Goal: Information Seeking & Learning: Learn about a topic

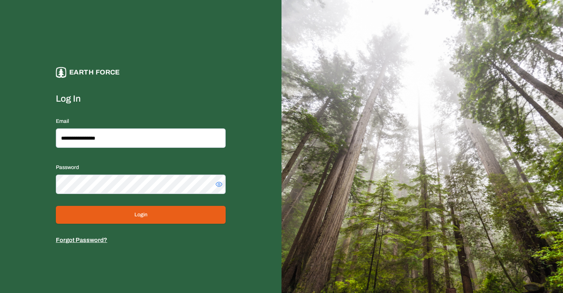
click at [173, 223] on button "Login" at bounding box center [141, 215] width 170 height 18
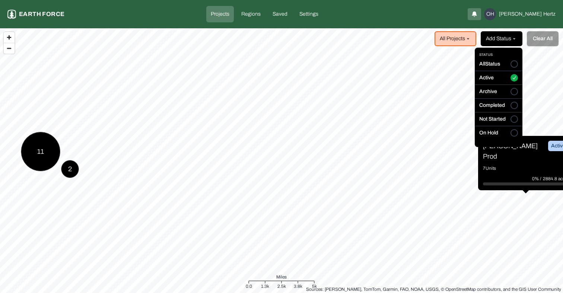
click at [519, 38] on html "Projects Earth force Projects Regions Saved Settings OH [PERSON_NAME] All Proje…" at bounding box center [281, 146] width 563 height 293
click at [520, 37] on html "Projects Earth force Projects Regions Saved Settings OH [PERSON_NAME] All Proje…" at bounding box center [281, 146] width 563 height 293
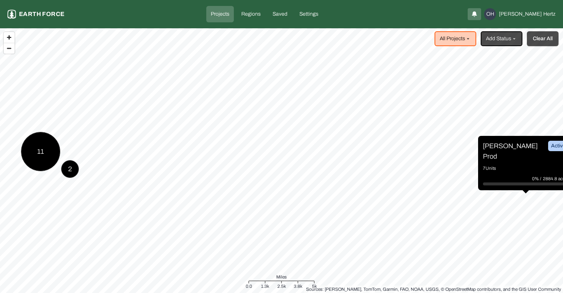
click at [546, 37] on button "Clear All" at bounding box center [543, 38] width 32 height 15
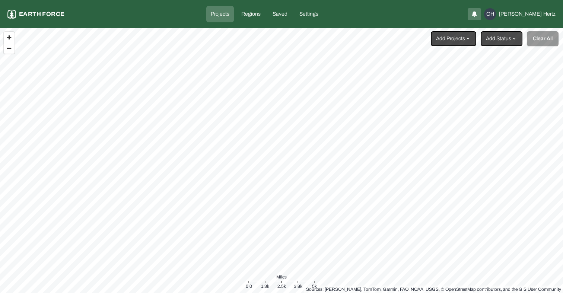
click at [444, 39] on html "Projects Earth force Projects Regions Saved Settings OH [PERSON_NAME] Add Proje…" at bounding box center [281, 146] width 563 height 293
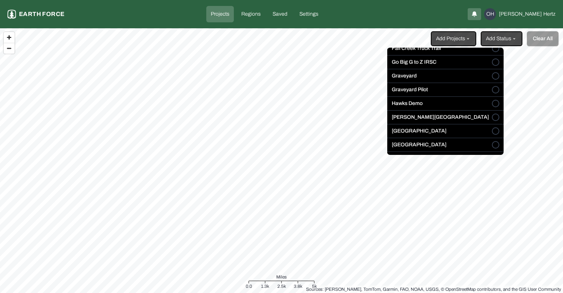
scroll to position [98, 0]
click at [492, 76] on button "Graveyard" at bounding box center [495, 76] width 7 height 7
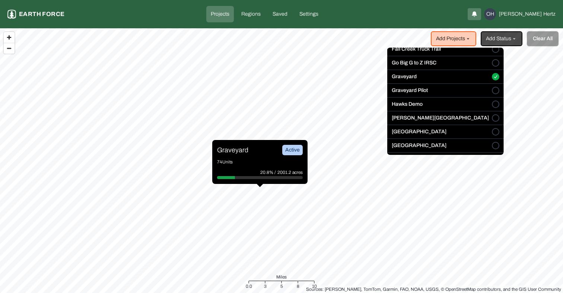
click at [243, 150] on html "Projects Earth force Projects Regions Saved Settings OH [PERSON_NAME] Add Proje…" at bounding box center [281, 146] width 563 height 293
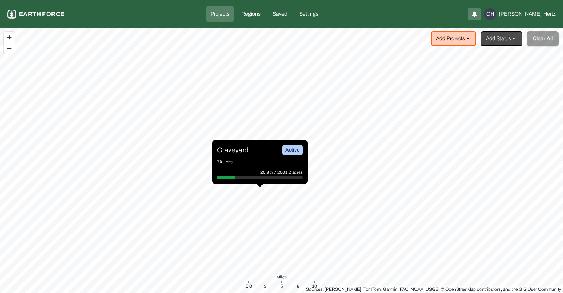
click at [233, 150] on p "Graveyard" at bounding box center [232, 150] width 31 height 10
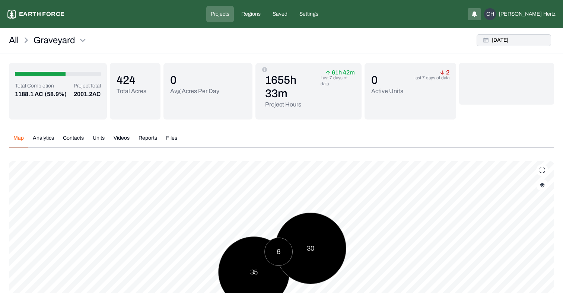
click at [520, 39] on button "[DATE]" at bounding box center [513, 40] width 74 height 12
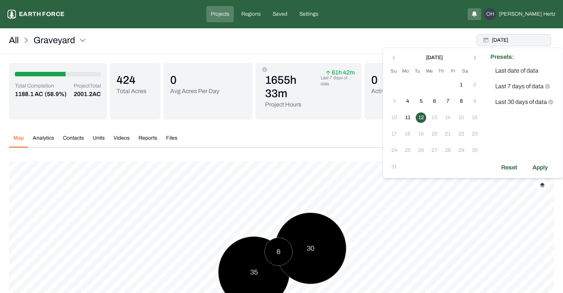
click at [503, 41] on button "[DATE]" at bounding box center [513, 40] width 74 height 12
click at [392, 44] on div "All Graveyard [DATE]" at bounding box center [281, 42] width 563 height 23
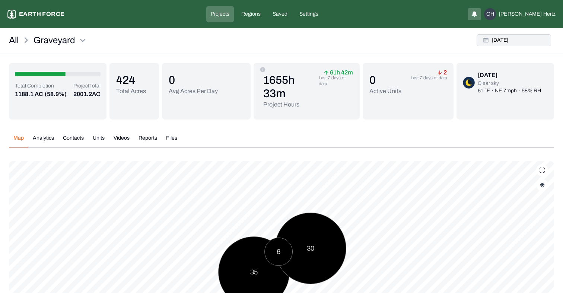
click at [515, 40] on button "[DATE]" at bounding box center [513, 40] width 74 height 12
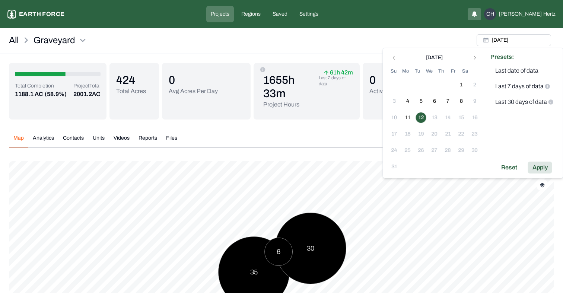
click at [544, 165] on div "Apply" at bounding box center [540, 168] width 24 height 12
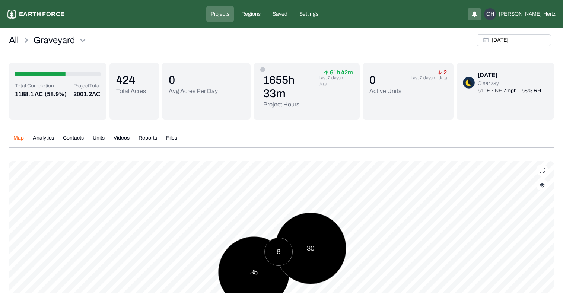
click at [130, 138] on button "Videos" at bounding box center [121, 140] width 25 height 13
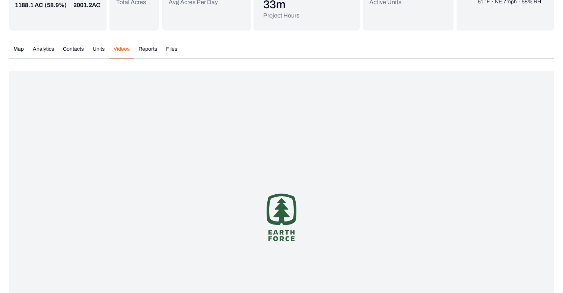
scroll to position [116, 0]
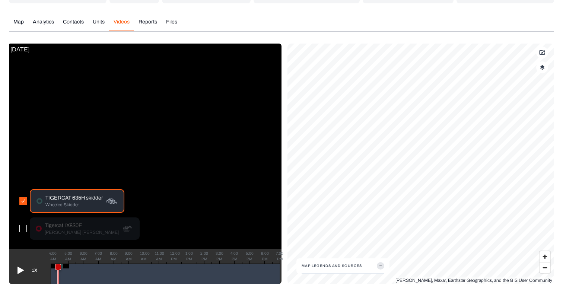
click at [61, 222] on p "Tigercat LX830E" at bounding box center [82, 225] width 74 height 7
click at [25, 230] on button "button" at bounding box center [22, 228] width 7 height 7
drag, startPoint x: 58, startPoint y: 267, endPoint x: 184, endPoint y: 262, distance: 125.9
click at [184, 262] on div "1X 4:00 AM 5:00 AM 6:00 AM 7:00 AM 8:00 AM 9:00 AM 10:00 AM 11:00 AM 12:00 PM 1…" at bounding box center [145, 266] width 272 height 35
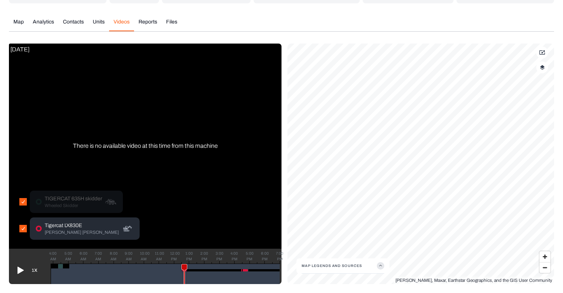
click at [63, 224] on p "Tigercat LX830E" at bounding box center [82, 225] width 74 height 7
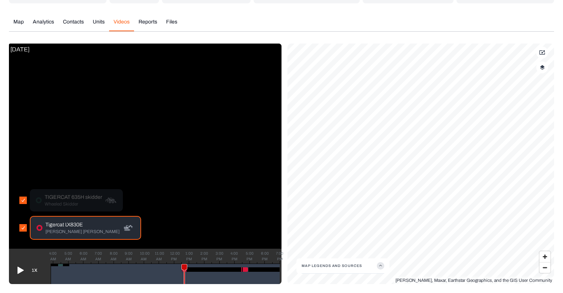
click at [19, 269] on icon at bounding box center [20, 270] width 6 height 7
click at [245, 270] on div at bounding box center [215, 269] width 66 height 4
drag, startPoint x: 186, startPoint y: 266, endPoint x: 244, endPoint y: 266, distance: 57.7
click at [244, 266] on icon at bounding box center [244, 276] width 5 height 24
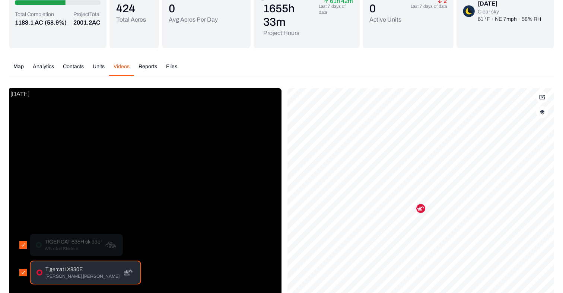
scroll to position [75, 0]
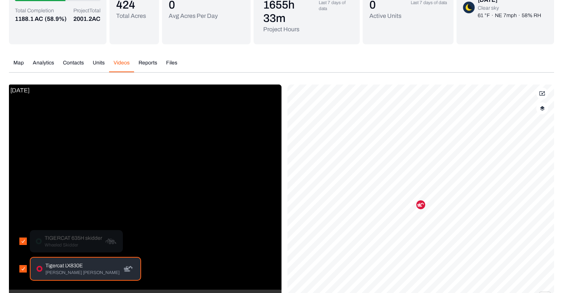
click at [78, 240] on p "TIGERCAT 635H skidder" at bounding box center [73, 237] width 57 height 7
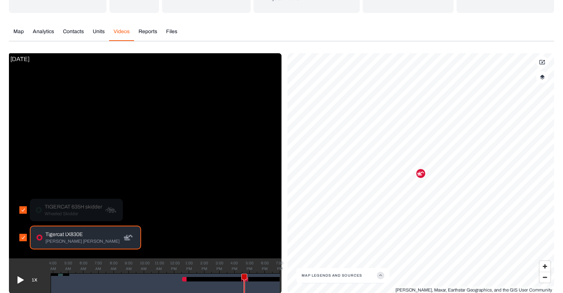
scroll to position [116, 0]
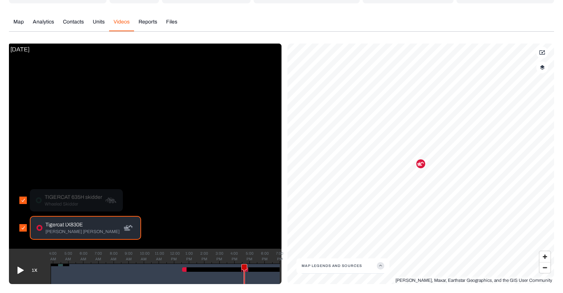
click at [52, 197] on p "TIGERCAT 635H skidder" at bounding box center [73, 197] width 57 height 7
drag, startPoint x: 244, startPoint y: 266, endPoint x: 59, endPoint y: 248, distance: 185.9
click at [59, 248] on div "[DATE] TIGERCAT 635H skidder Wheeled Skidder Tigercat LX830E [PERSON_NAME] [PER…" at bounding box center [145, 164] width 272 height 240
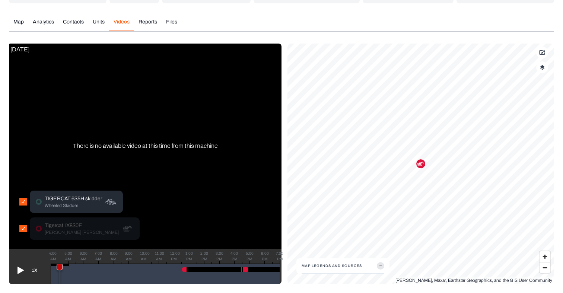
click at [74, 203] on p "Wheeled Skidder" at bounding box center [73, 205] width 57 height 6
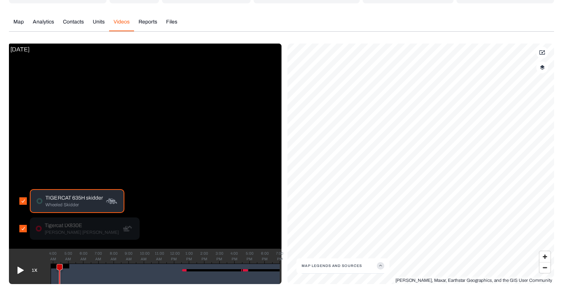
click at [19, 270] on icon at bounding box center [20, 270] width 6 height 7
click at [19, 270] on icon at bounding box center [20, 270] width 12 height 12
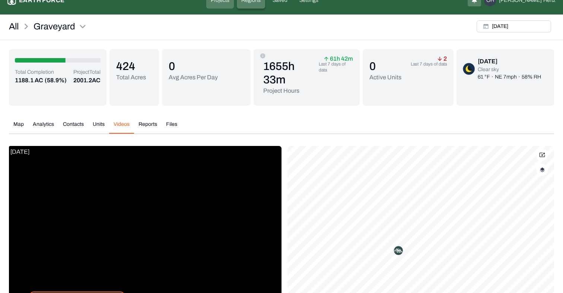
scroll to position [0, 0]
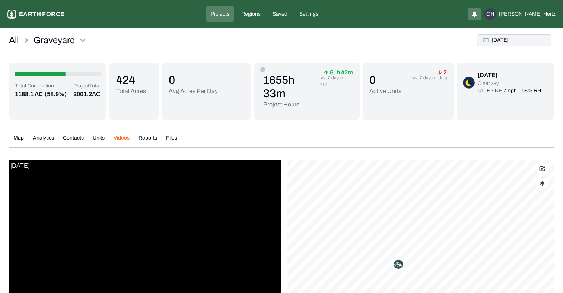
click at [522, 43] on button "[DATE]" at bounding box center [513, 40] width 74 height 12
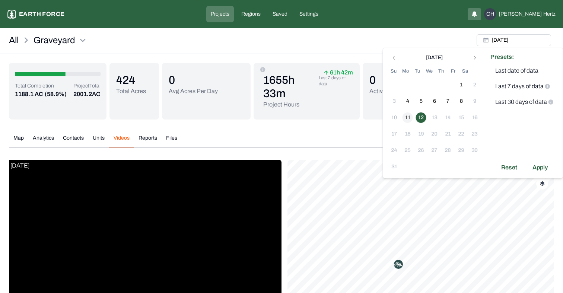
click at [408, 116] on button "11" at bounding box center [407, 117] width 10 height 10
click at [539, 165] on div "Apply" at bounding box center [540, 168] width 24 height 12
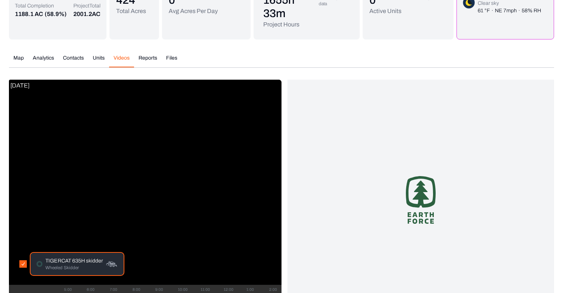
scroll to position [116, 0]
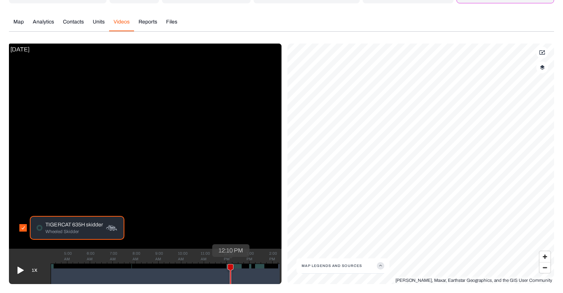
drag, startPoint x: 52, startPoint y: 267, endPoint x: 230, endPoint y: 265, distance: 178.3
click at [230, 265] on icon at bounding box center [230, 276] width 5 height 24
click at [19, 269] on icon at bounding box center [20, 270] width 6 height 7
click at [290, 29] on div "Map Analytics Contacts Units Videos Reports Files" at bounding box center [281, 24] width 545 height 13
click at [18, 271] on icon at bounding box center [20, 269] width 6 height 7
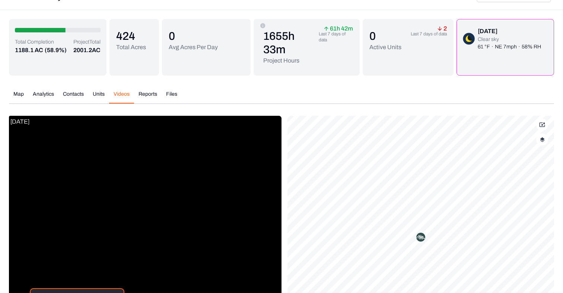
scroll to position [0, 0]
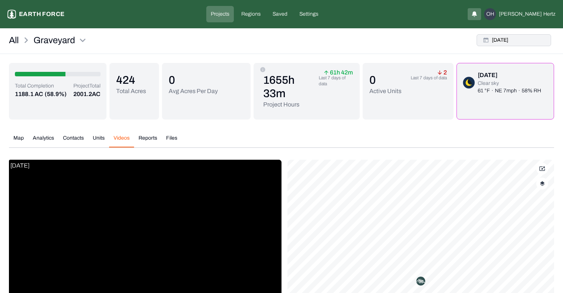
click at [505, 42] on button "[DATE]" at bounding box center [513, 40] width 74 height 12
click at [521, 44] on button "[DATE]" at bounding box center [513, 40] width 74 height 12
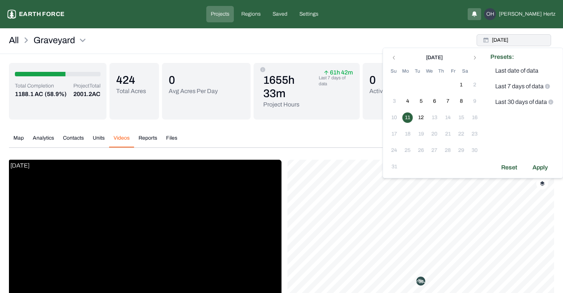
click at [521, 44] on button "[DATE]" at bounding box center [513, 40] width 74 height 12
